Goal: Book appointment/travel/reservation

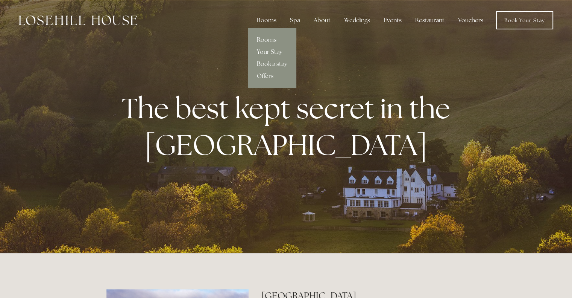
click at [264, 42] on link "Rooms" at bounding box center [272, 40] width 49 height 12
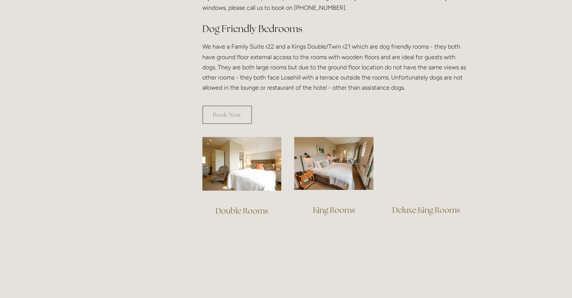
scroll to position [414, 0]
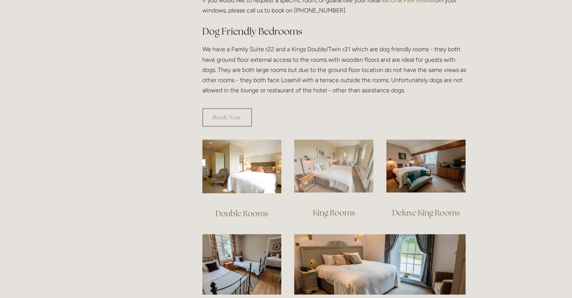
click at [332, 167] on img at bounding box center [333, 165] width 79 height 53
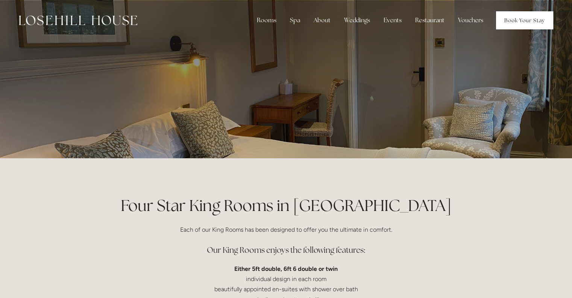
click at [530, 23] on link "Book Your Stay" at bounding box center [524, 20] width 57 height 18
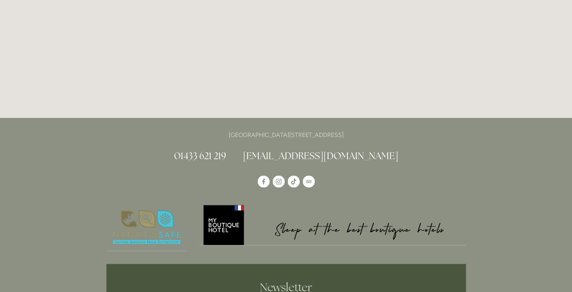
scroll to position [1245, 0]
